Goal: Information Seeking & Learning: Learn about a topic

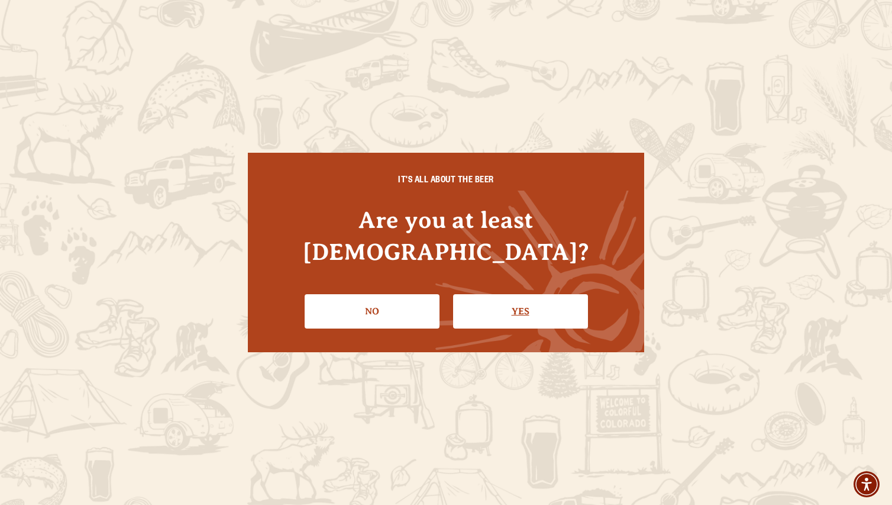
click at [537, 294] on link "Yes" at bounding box center [520, 311] width 135 height 34
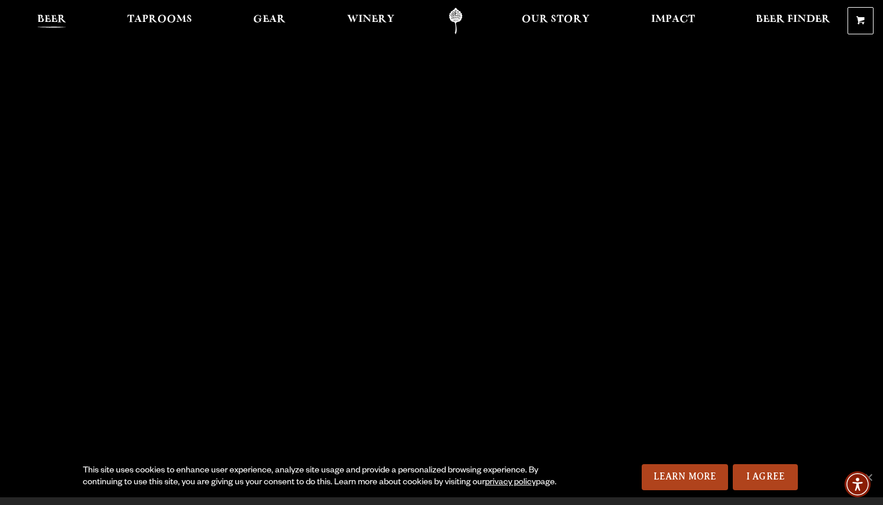
click at [51, 15] on span "Beer" at bounding box center [51, 19] width 29 height 9
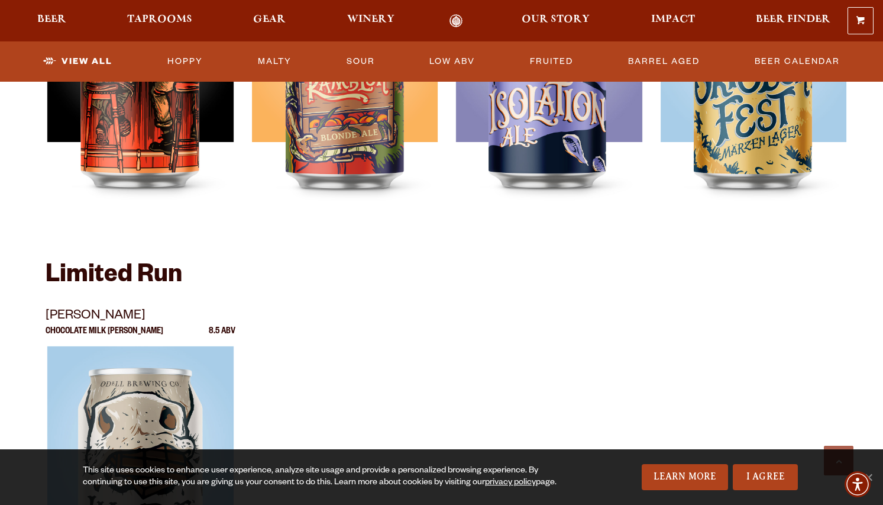
scroll to position [1953, 0]
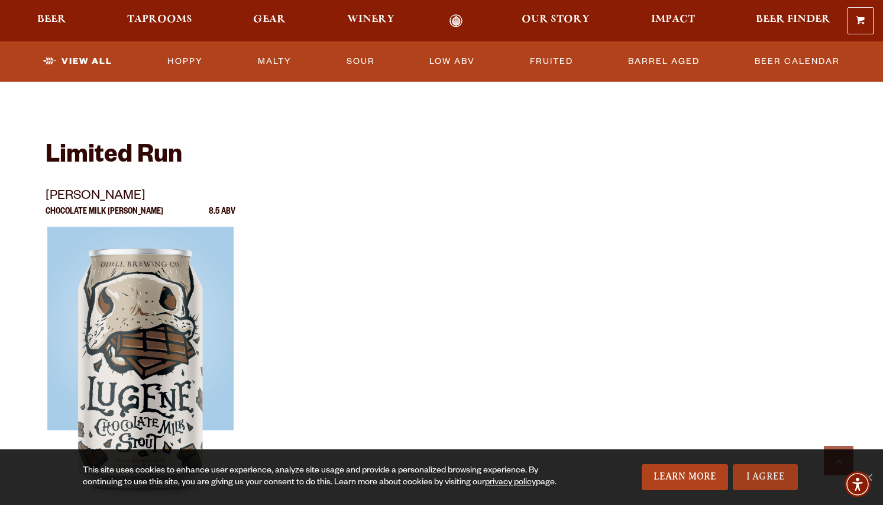
click at [752, 473] on link "I Agree" at bounding box center [765, 477] width 65 height 26
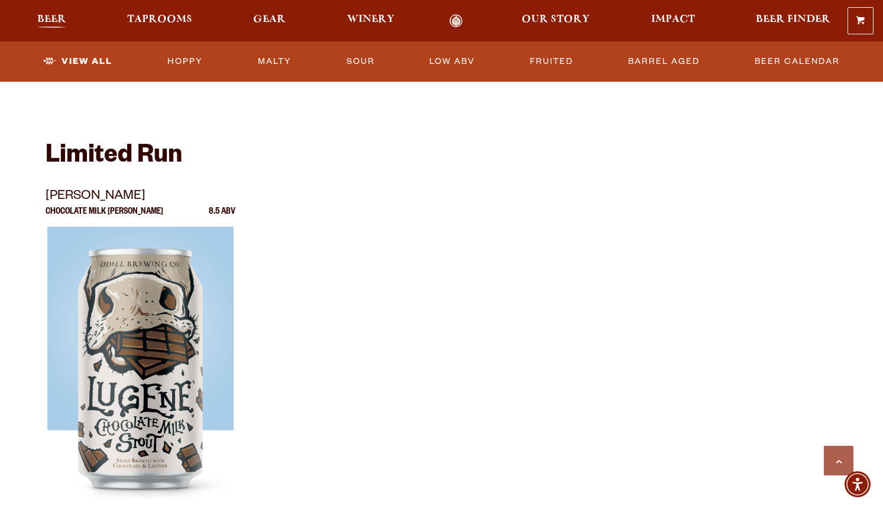
click at [47, 23] on span "Beer" at bounding box center [51, 19] width 29 height 9
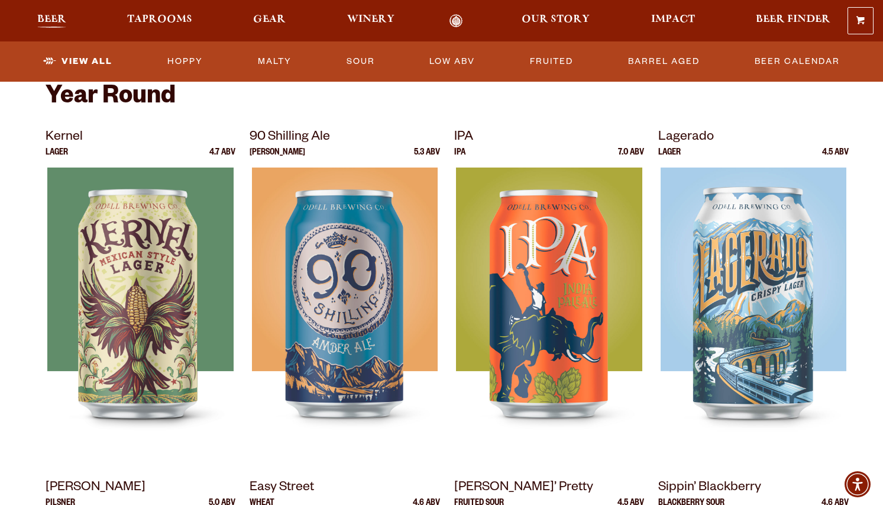
scroll to position [0, 0]
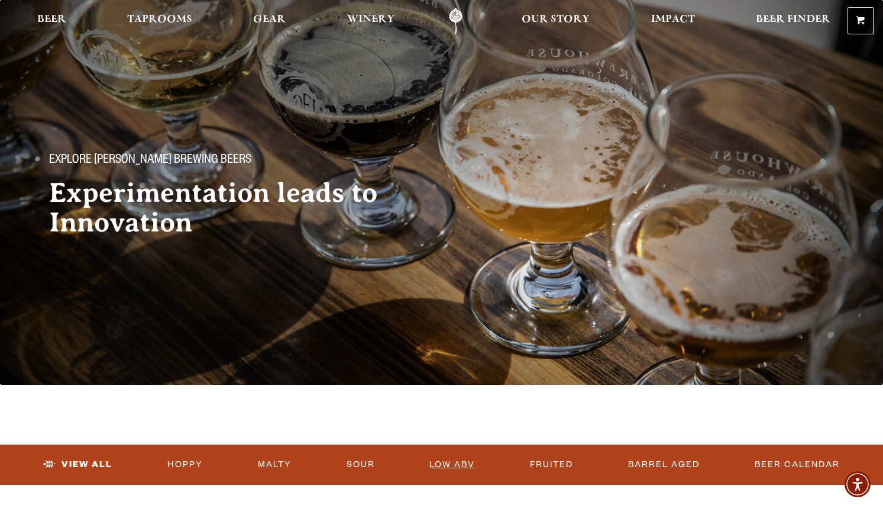
click at [456, 463] on link "Low ABV" at bounding box center [452, 464] width 55 height 27
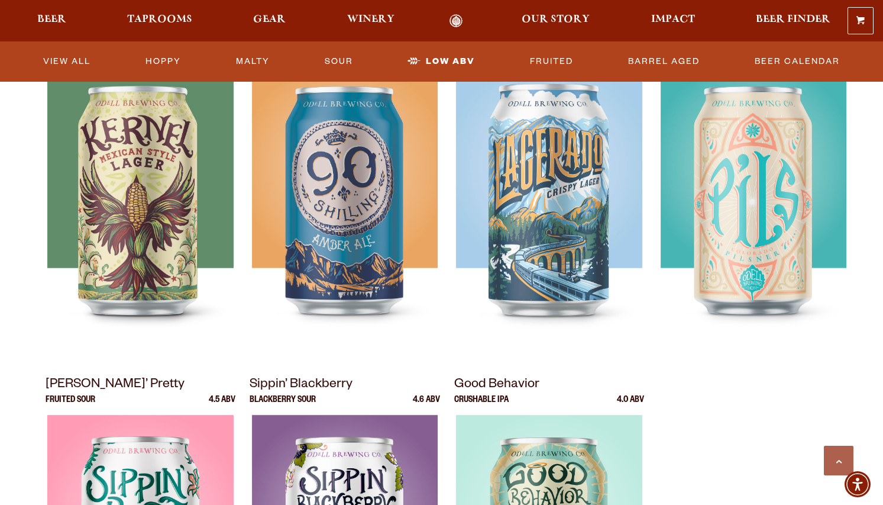
scroll to position [769, 0]
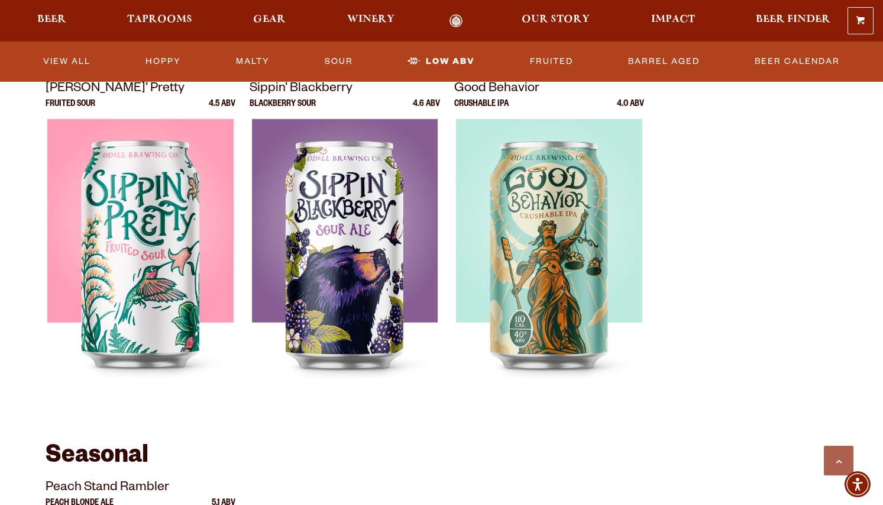
drag, startPoint x: 267, startPoint y: 437, endPoint x: 604, endPoint y: 430, distance: 336.7
click at [604, 430] on section "Showing: 8 Beers Year Round [GEOGRAPHIC_DATA] Lager 4.7 ABV 90 Shilling Ale Lag…" at bounding box center [441, 249] width 883 height 1130
